Goal: Transaction & Acquisition: Book appointment/travel/reservation

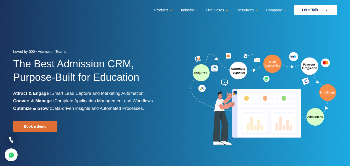
click at [10, 138] on icon at bounding box center [11, 140] width 6 height 8
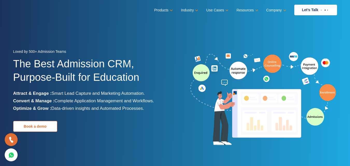
click at [33, 126] on link "Book a demo" at bounding box center [35, 126] width 44 height 11
